Goal: Task Accomplishment & Management: Use online tool/utility

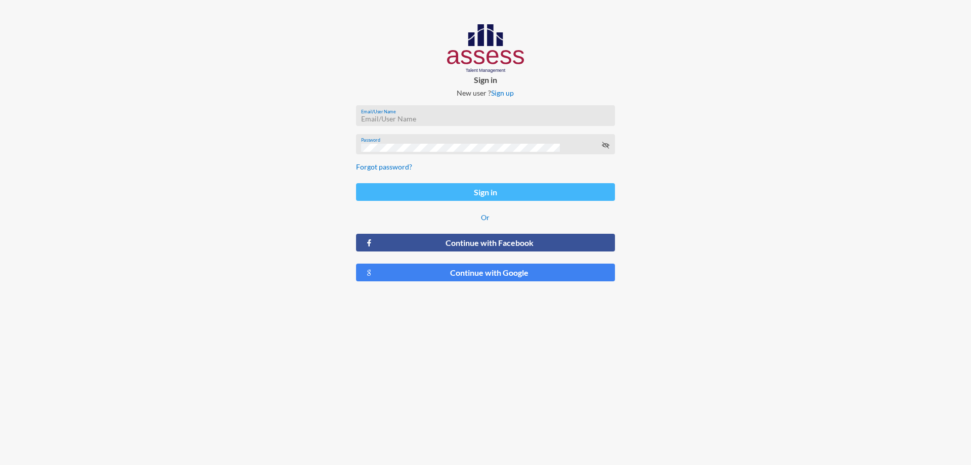
type input "[PERSON_NAME][EMAIL_ADDRESS][DOMAIN_NAME]"
click at [458, 194] on button "Sign in" at bounding box center [485, 192] width 259 height 18
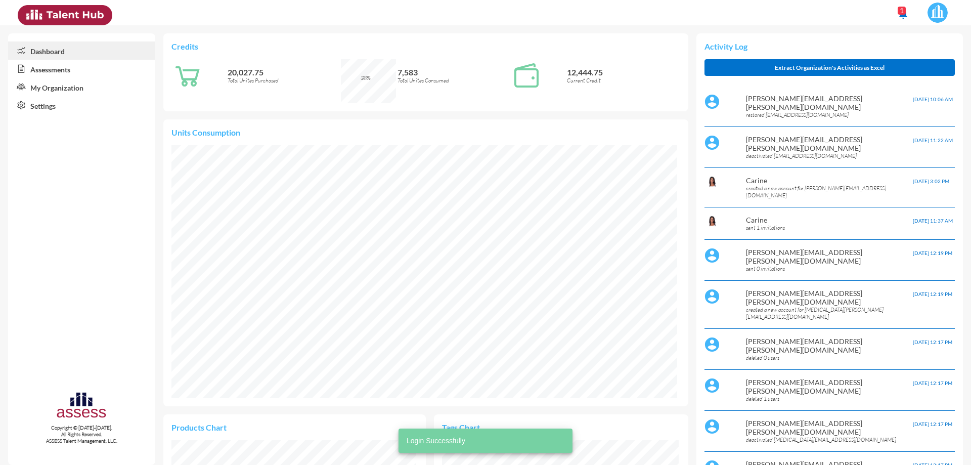
scroll to position [118, 237]
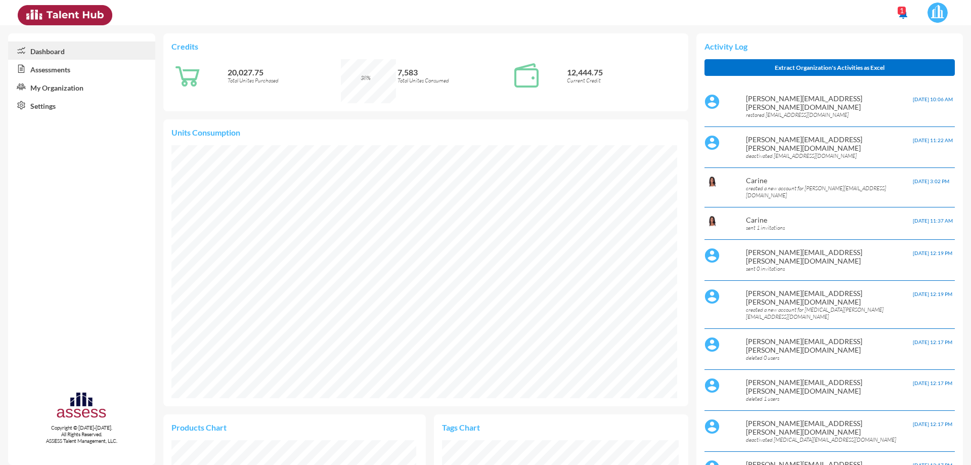
click at [85, 72] on link "Assessments" at bounding box center [81, 69] width 147 height 18
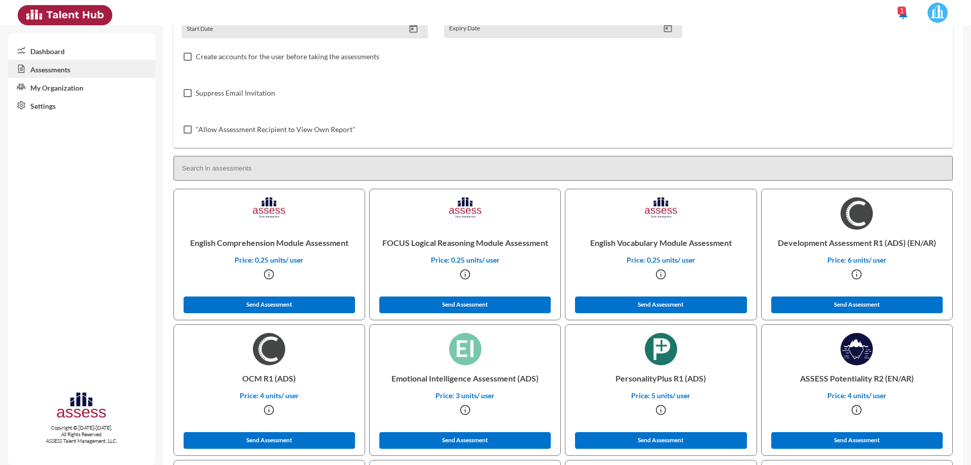
scroll to position [202, 0]
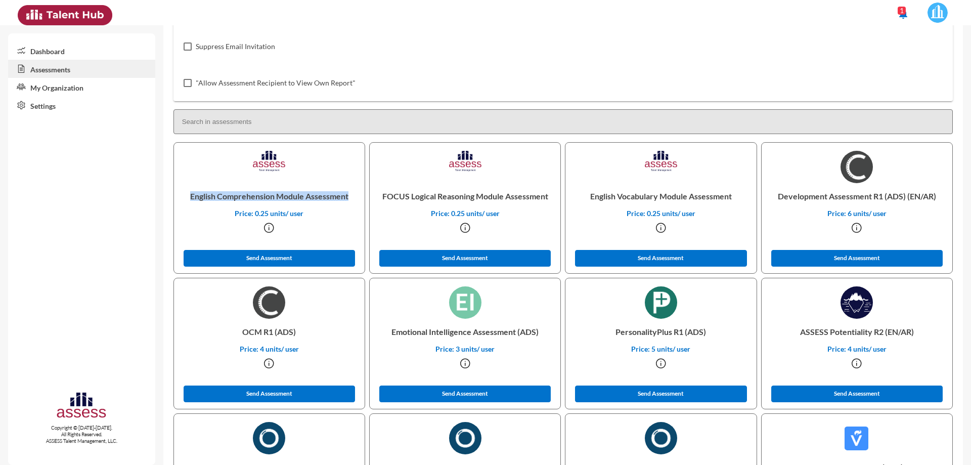
drag, startPoint x: 348, startPoint y: 199, endPoint x: 190, endPoint y: 197, distance: 158.3
click at [190, 197] on p "English Comprehension Module Assessment" at bounding box center [269, 196] width 174 height 26
copy p "English Comprehension Module Assessment"
drag, startPoint x: 935, startPoint y: 196, endPoint x: 770, endPoint y: 192, distance: 164.9
click at [770, 192] on p "Development Assessment R1 (ADS) (EN/AR)" at bounding box center [856, 196] width 174 height 26
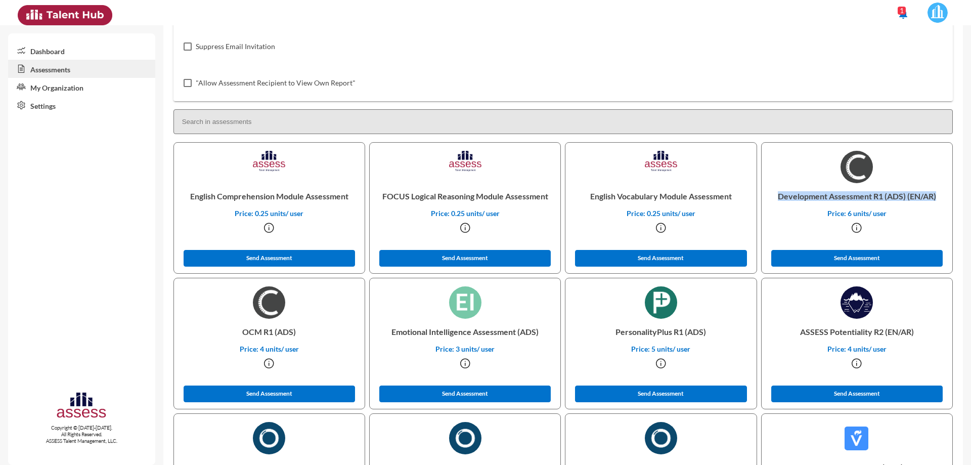
copy p "Development Assessment R1 (ADS) (EN/AR)"
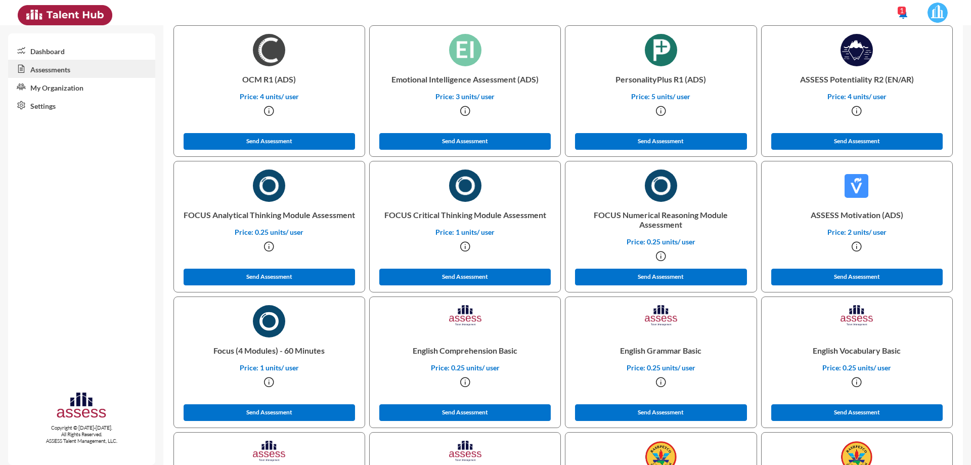
scroll to position [455, 0]
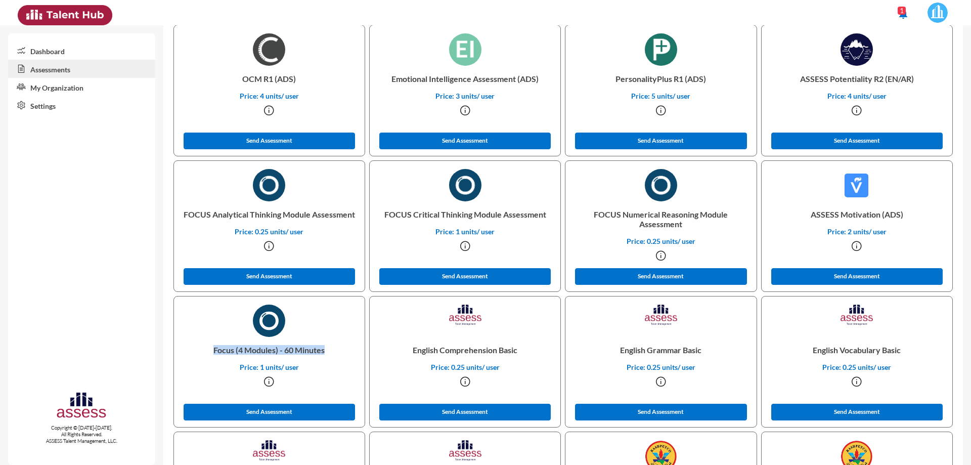
drag, startPoint x: 327, startPoint y: 351, endPoint x: 213, endPoint y: 348, distance: 113.8
click at [213, 348] on p "Focus (4 Modules) - 60 Minutes" at bounding box center [269, 350] width 174 height 26
copy p "Focus (4 Modules) - 60 Minutes"
drag, startPoint x: 901, startPoint y: 350, endPoint x: 809, endPoint y: 355, distance: 92.2
click at [809, 355] on p "English Vocabulary Basic" at bounding box center [856, 350] width 174 height 26
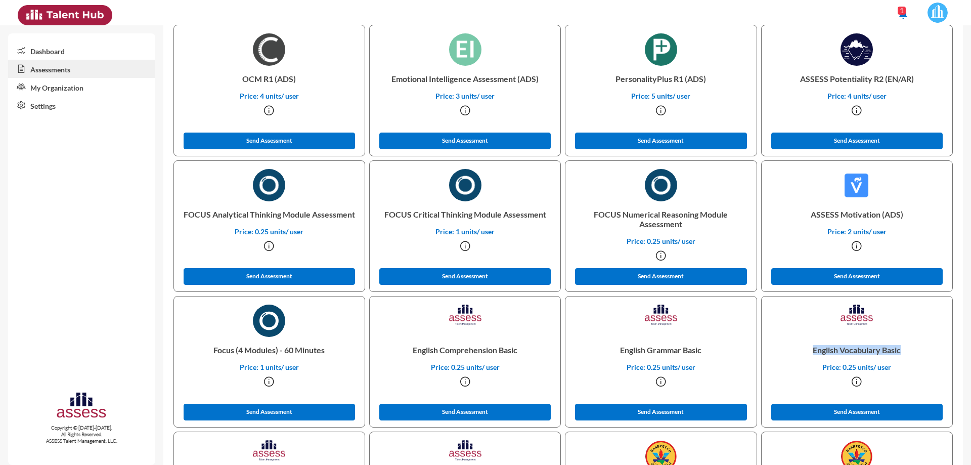
copy p "English Vocabulary Basic"
